Goal: Check status: Check status

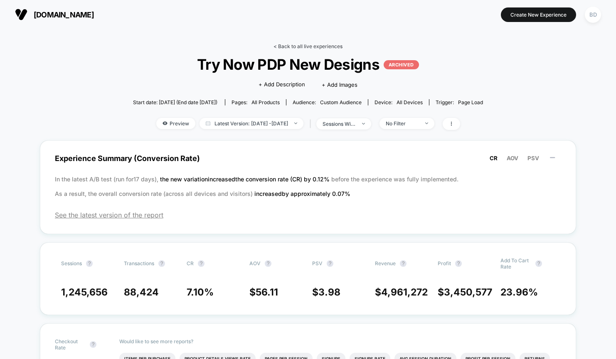
click at [280, 46] on link "< Back to all live experiences" at bounding box center [307, 46] width 69 height 6
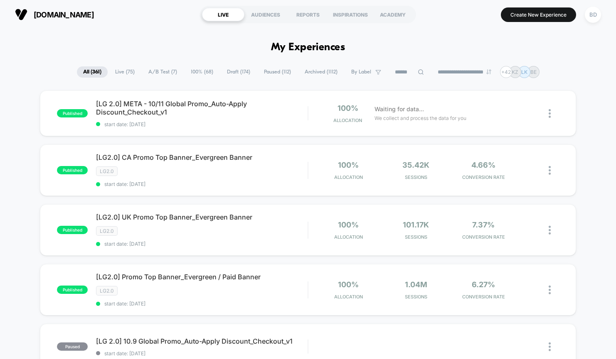
click at [159, 69] on span "A/B Test ( 7 )" at bounding box center [162, 71] width 41 height 11
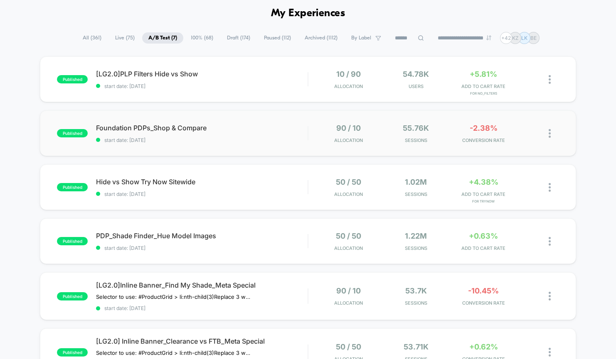
scroll to position [37, 0]
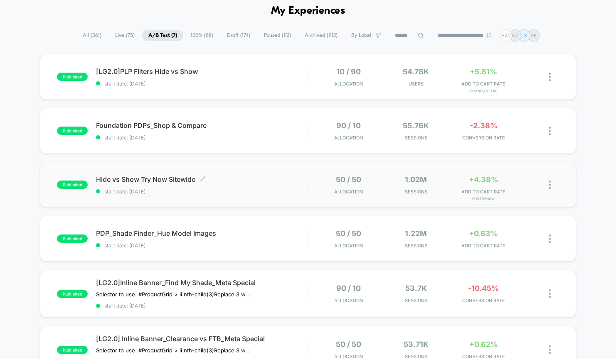
click at [169, 176] on span "Hide vs Show Try Now Sitewide Click to edit experience details" at bounding box center [202, 179] width 212 height 8
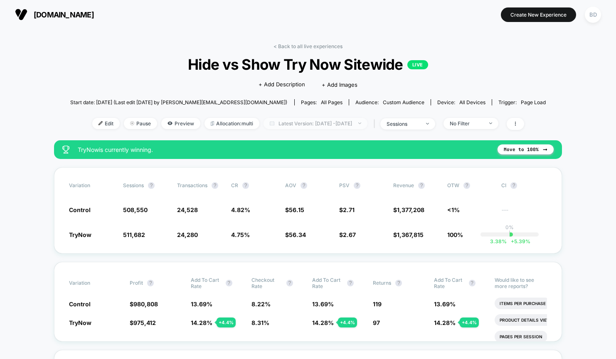
click at [318, 126] on span "Latest Version: [DATE] - [DATE]" at bounding box center [315, 123] width 104 height 11
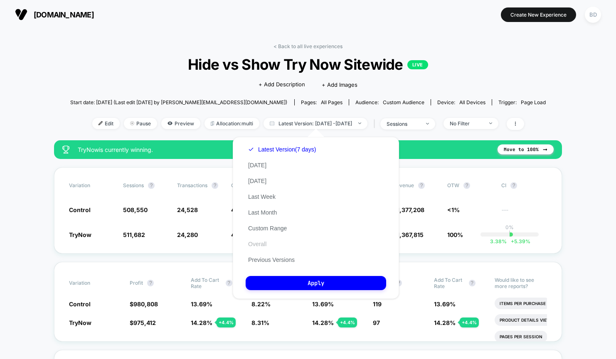
click at [259, 242] on button "Overall" at bounding box center [257, 244] width 23 height 7
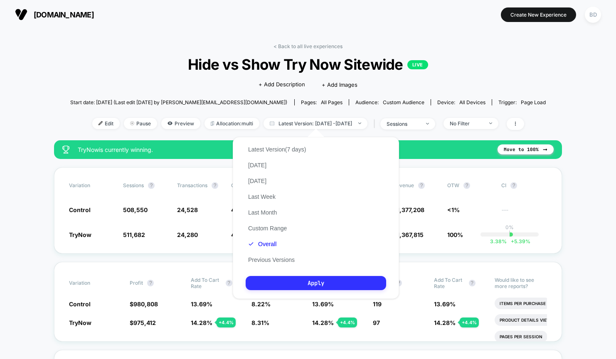
click at [331, 285] on button "Apply" at bounding box center [316, 283] width 140 height 14
